Goal: Information Seeking & Learning: Understand process/instructions

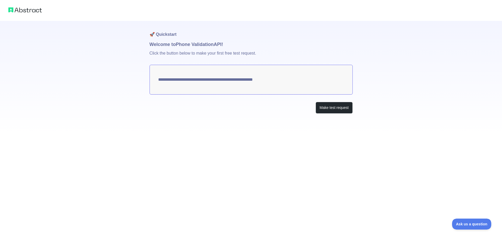
click at [255, 84] on textarea "**********" at bounding box center [251, 80] width 203 height 30
click at [330, 107] on button "Make test request" at bounding box center [334, 108] width 37 height 12
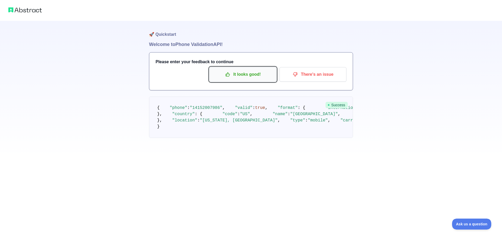
click at [248, 76] on p "It looks good!" at bounding box center [242, 74] width 59 height 9
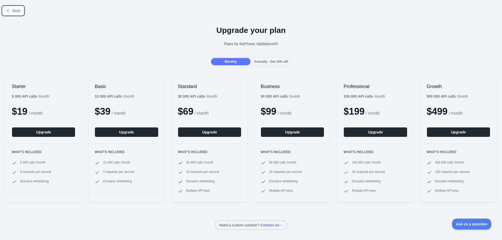
click at [14, 12] on span "Back" at bounding box center [16, 11] width 8 height 4
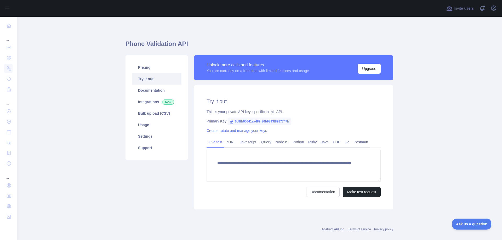
click at [156, 78] on link "Try it out" at bounding box center [157, 79] width 50 height 12
click at [362, 191] on button "Make test request" at bounding box center [362, 192] width 38 height 10
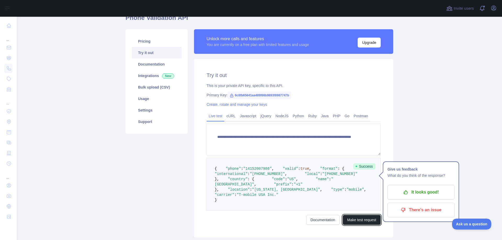
scroll to position [52, 0]
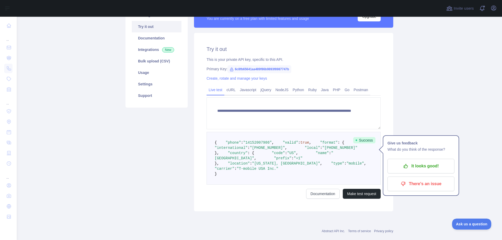
click at [252, 145] on span ""14152007986"" at bounding box center [257, 143] width 29 height 4
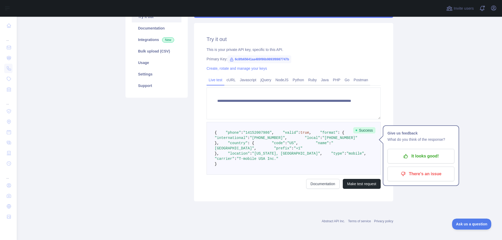
click at [399, 179] on main "**********" at bounding box center [259, 129] width 485 height 224
click at [410, 167] on button "There's an issue" at bounding box center [421, 174] width 67 height 15
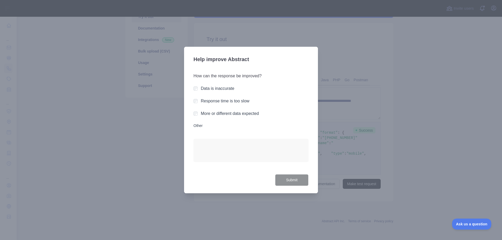
click at [403, 129] on div at bounding box center [251, 120] width 502 height 240
click at [331, 111] on div at bounding box center [251, 120] width 502 height 240
click at [197, 86] on div "Data is inaccurate" at bounding box center [251, 89] width 115 height 6
click at [168, 85] on div at bounding box center [251, 120] width 502 height 240
click at [299, 179] on button "Submit" at bounding box center [291, 180] width 33 height 12
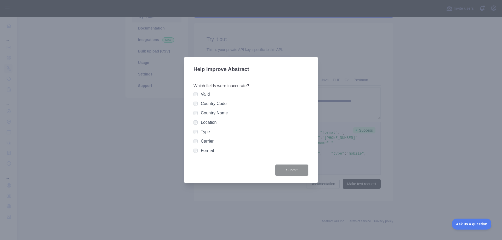
click at [359, 79] on div at bounding box center [251, 120] width 502 height 240
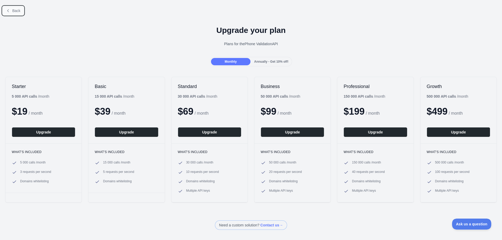
click at [15, 14] on button "Back" at bounding box center [13, 10] width 21 height 9
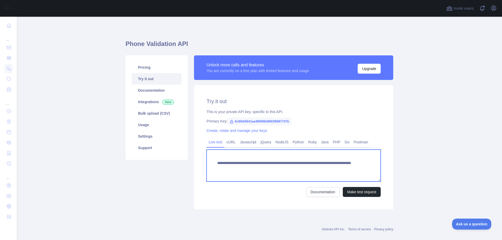
drag, startPoint x: 332, startPoint y: 168, endPoint x: 306, endPoint y: 169, distance: 26.2
click at [306, 169] on textarea "**********" at bounding box center [294, 166] width 174 height 32
paste textarea "**********"
type textarea "**********"
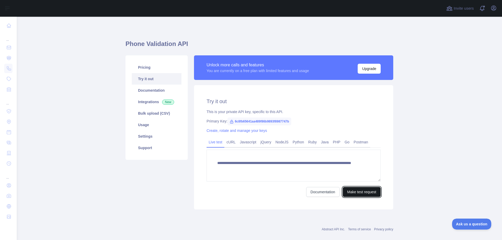
click at [362, 189] on button "Make test request" at bounding box center [362, 192] width 38 height 10
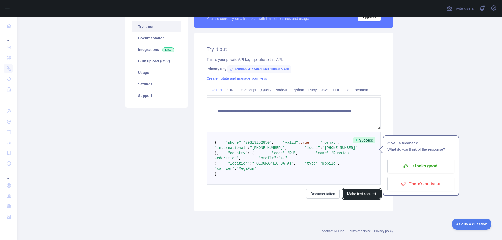
scroll to position [78, 0]
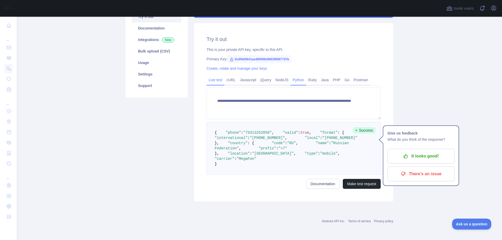
click at [302, 76] on link "Python" at bounding box center [299, 80] width 16 height 8
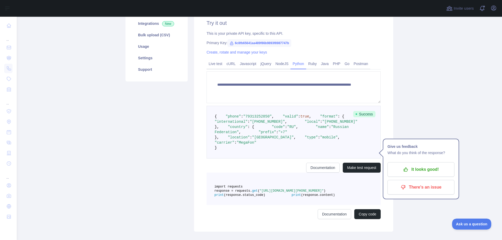
scroll to position [20, 0]
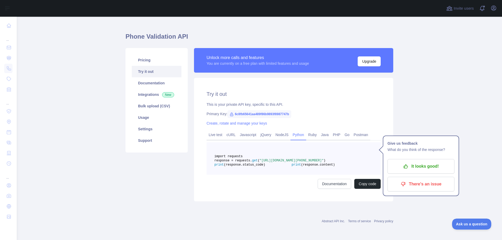
click at [302, 159] on span ""[URL][DOMAIN_NAME][PHONE_NUMBER]"" at bounding box center [292, 161] width 64 height 4
click at [317, 157] on pre "import requests response = requests. get ( "[URL][DOMAIN_NAME][PHONE_NUMBER]" )…" at bounding box center [294, 159] width 174 height 32
drag, startPoint x: 310, startPoint y: 157, endPoint x: 304, endPoint y: 157, distance: 6.3
click at [304, 159] on span ""[URL][DOMAIN_NAME][PHONE_NUMBER]"" at bounding box center [292, 161] width 64 height 4
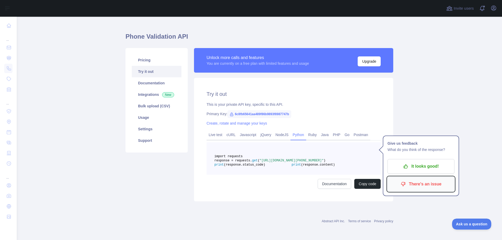
click at [415, 177] on button "There's an issue" at bounding box center [421, 184] width 67 height 15
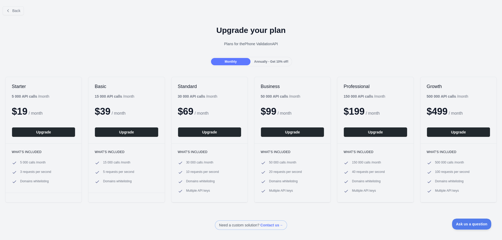
click at [18, 16] on div "Back" at bounding box center [251, 10] width 502 height 17
click at [17, 13] on button "Back" at bounding box center [13, 10] width 21 height 9
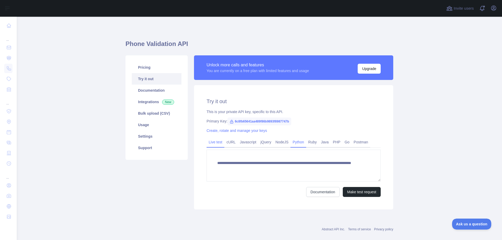
click at [293, 140] on link "Python" at bounding box center [299, 142] width 16 height 8
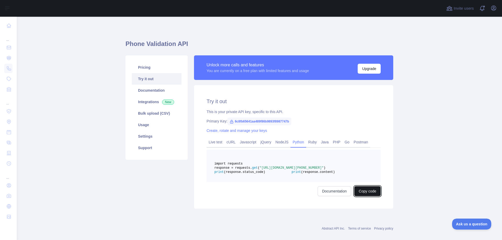
click at [371, 196] on button "Copy code" at bounding box center [367, 191] width 26 height 10
click at [260, 122] on span "6c8fb65641aa489f86b9893f8987747b" at bounding box center [259, 122] width 64 height 8
copy span "6c8fb65641aa489f86b9893f8987747b"
click at [299, 113] on div "This is your private API key, specific to this API." at bounding box center [294, 111] width 174 height 5
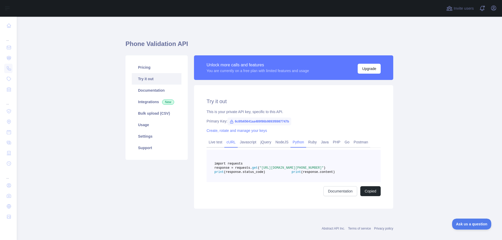
click at [229, 144] on link "cURL" at bounding box center [230, 142] width 13 height 8
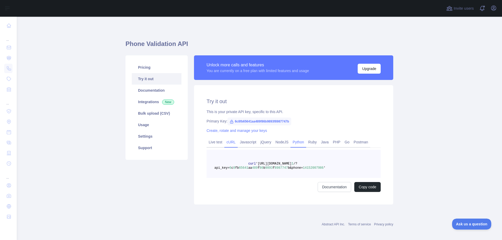
click at [297, 146] on link "Python" at bounding box center [299, 142] width 16 height 8
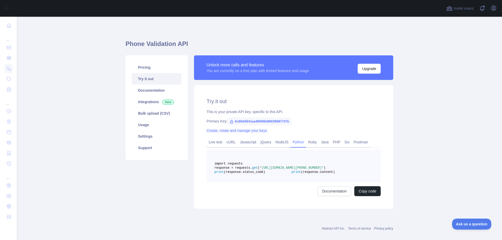
click at [253, 133] on link "Create, rotate and manage your keys" at bounding box center [237, 131] width 60 height 4
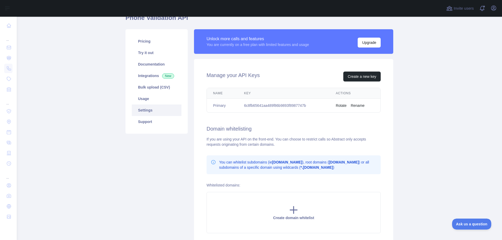
scroll to position [52, 0]
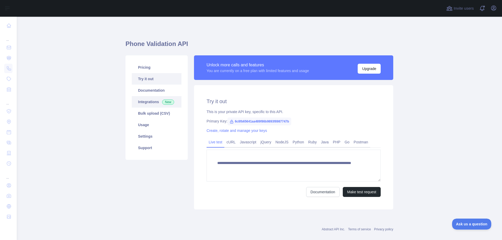
click at [148, 102] on link "Integrations New" at bounding box center [157, 102] width 50 height 12
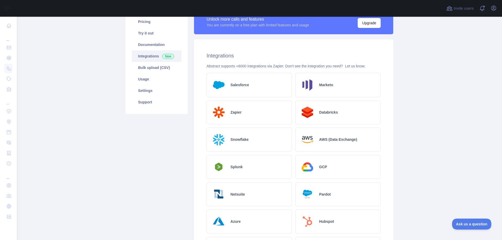
scroll to position [20, 0]
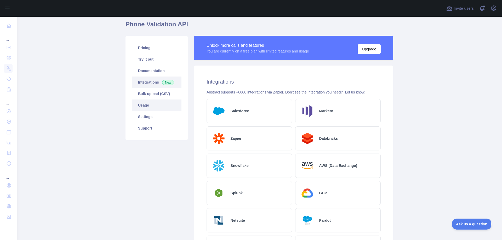
click at [143, 105] on link "Usage" at bounding box center [157, 106] width 50 height 12
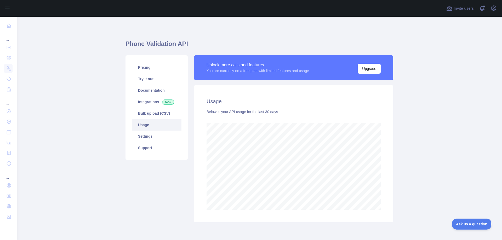
scroll to position [224, 481]
click at [152, 72] on link "Pricing" at bounding box center [157, 68] width 50 height 12
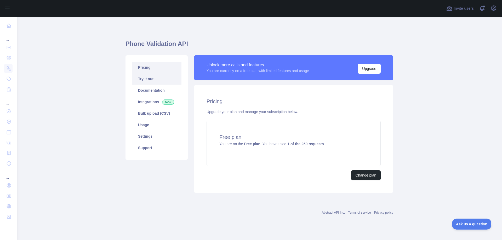
click at [161, 82] on link "Try it out" at bounding box center [157, 79] width 50 height 12
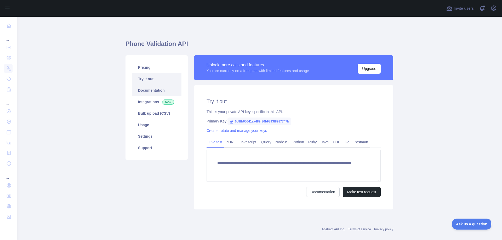
click at [145, 93] on link "Documentation" at bounding box center [157, 91] width 50 height 12
